Goal: Communication & Community: Share content

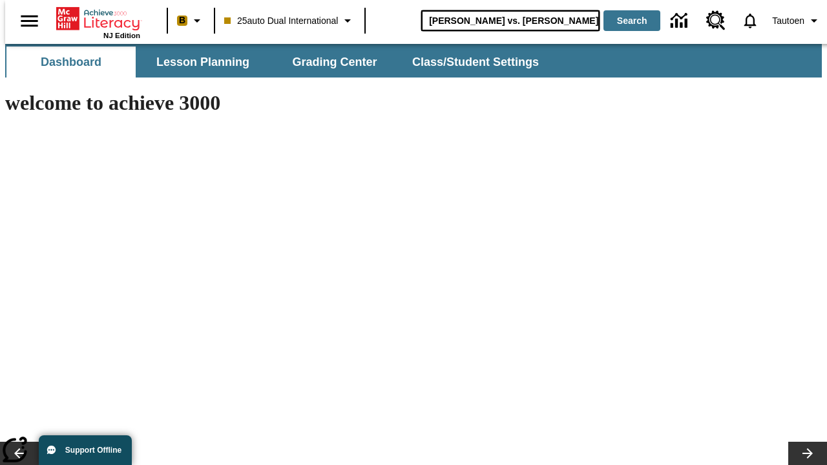
type input "Michelangelo vs. Leonardo"
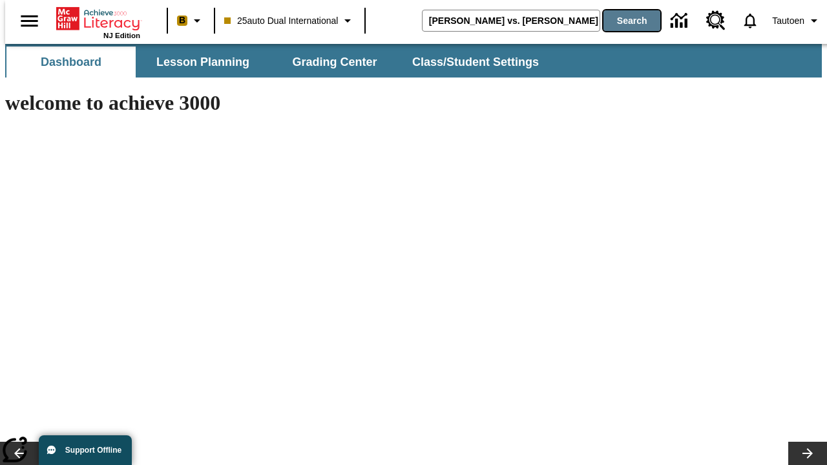
click at [623, 21] on button "Search" at bounding box center [631, 20] width 57 height 21
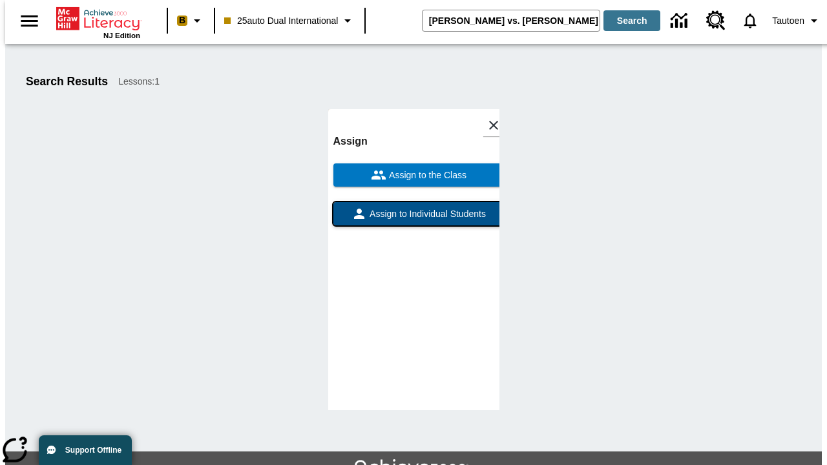
click at [413, 207] on span "Assign to Individual Students" at bounding box center [426, 214] width 119 height 14
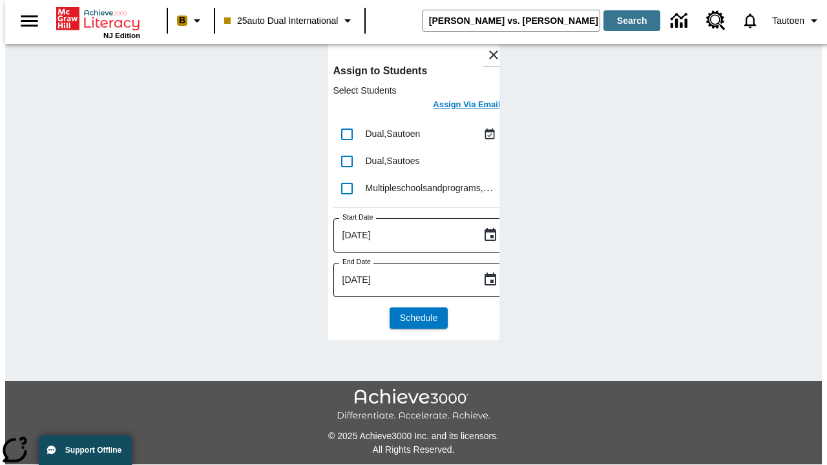
click at [457, 106] on h6 "Assign Via Email" at bounding box center [466, 105] width 67 height 15
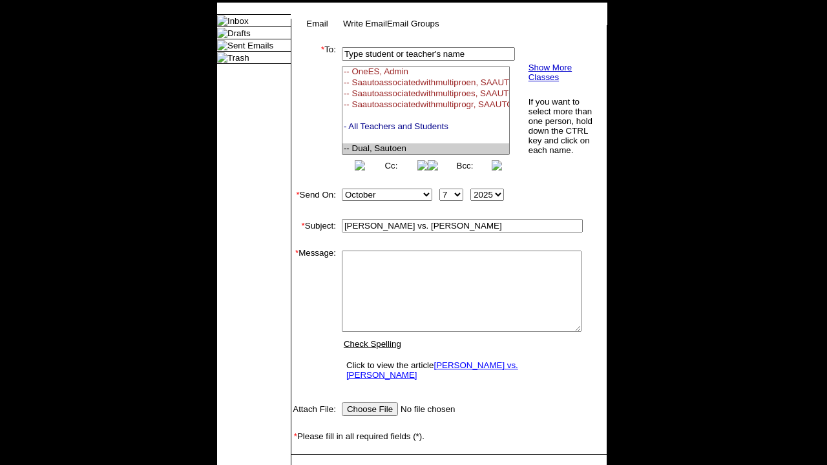
select select "U,21476361,1"
type textarea "email body message"
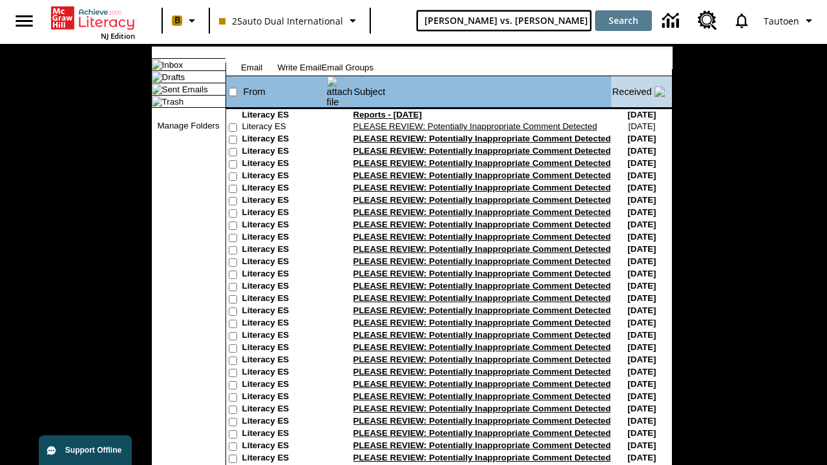
type input "[PERSON_NAME] vs. [PERSON_NAME]"
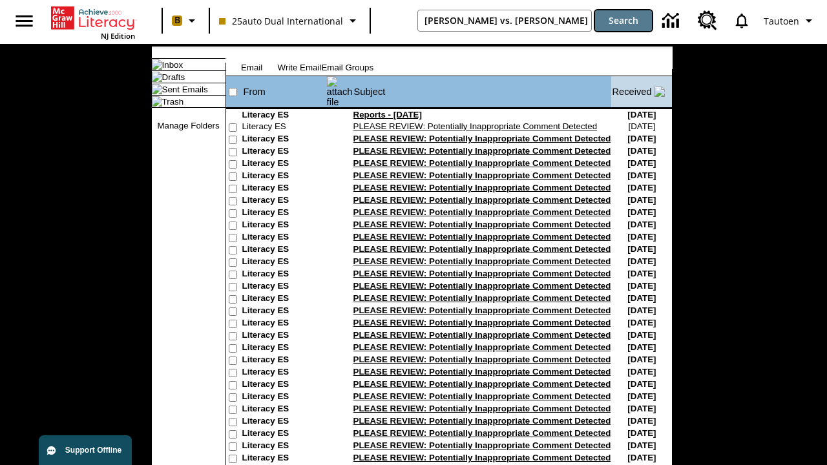
click at [623, 21] on button "Search" at bounding box center [623, 20] width 57 height 21
